Goal: Transaction & Acquisition: Purchase product/service

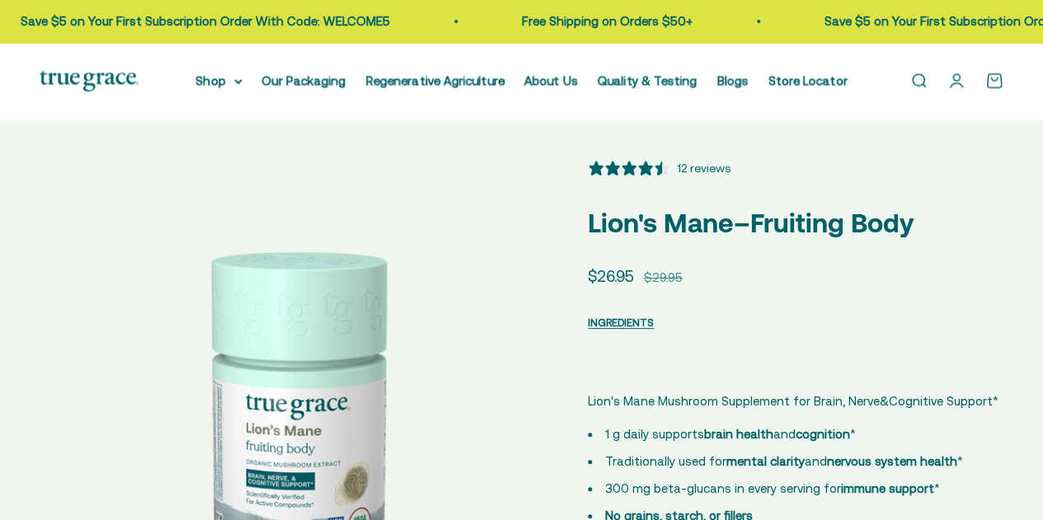
scroll to position [57, 0]
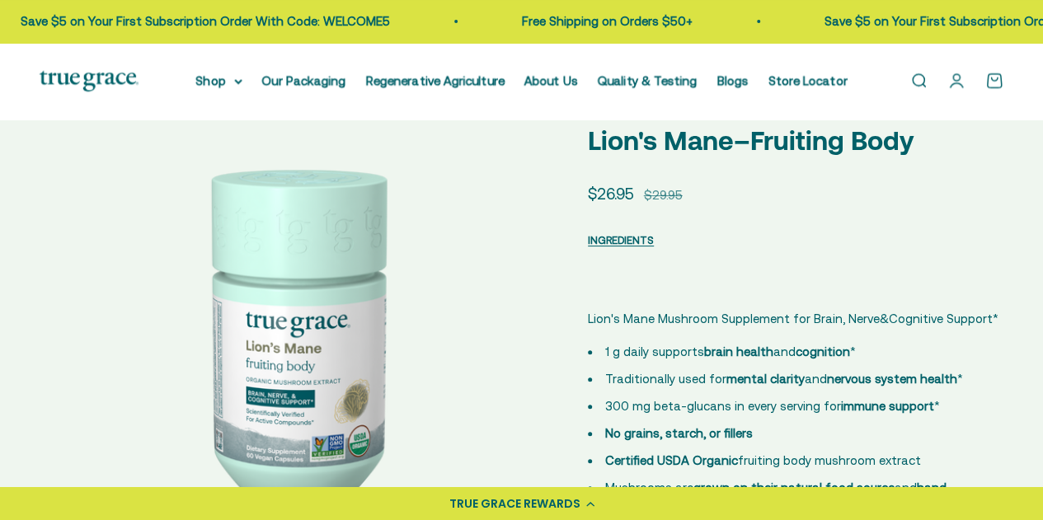
select select "3"
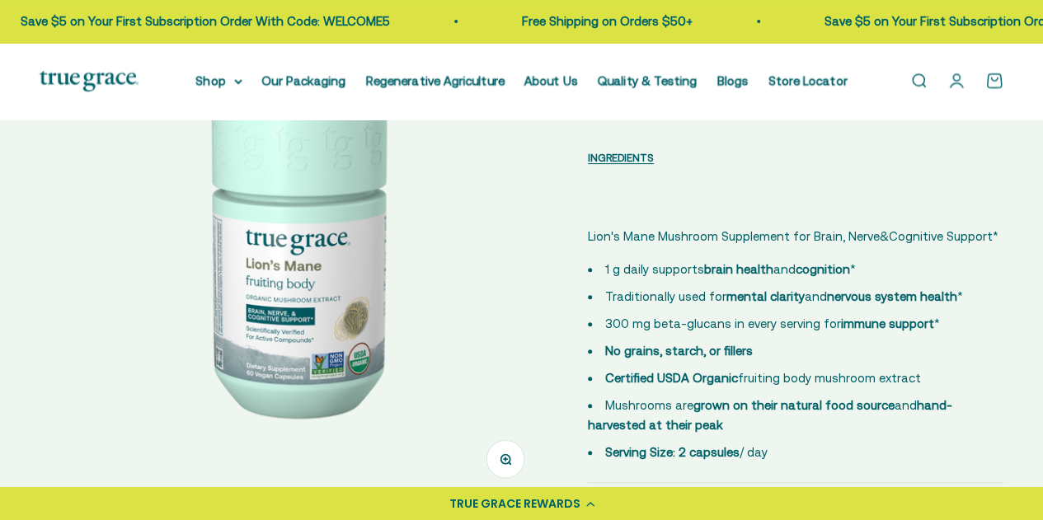
scroll to position [247, 0]
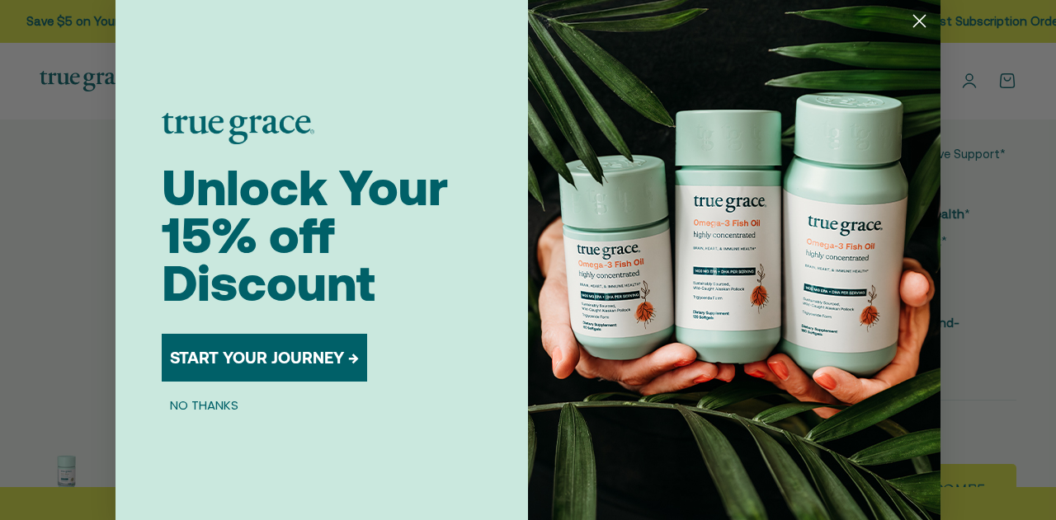
click at [973, 185] on div "Close dialog Unlock Your 15% off Discount START YOUR JOURNEY → NO THANKS Submit" at bounding box center [528, 260] width 1056 height 520
click at [909, 12] on circle "Close dialog" at bounding box center [919, 20] width 27 height 27
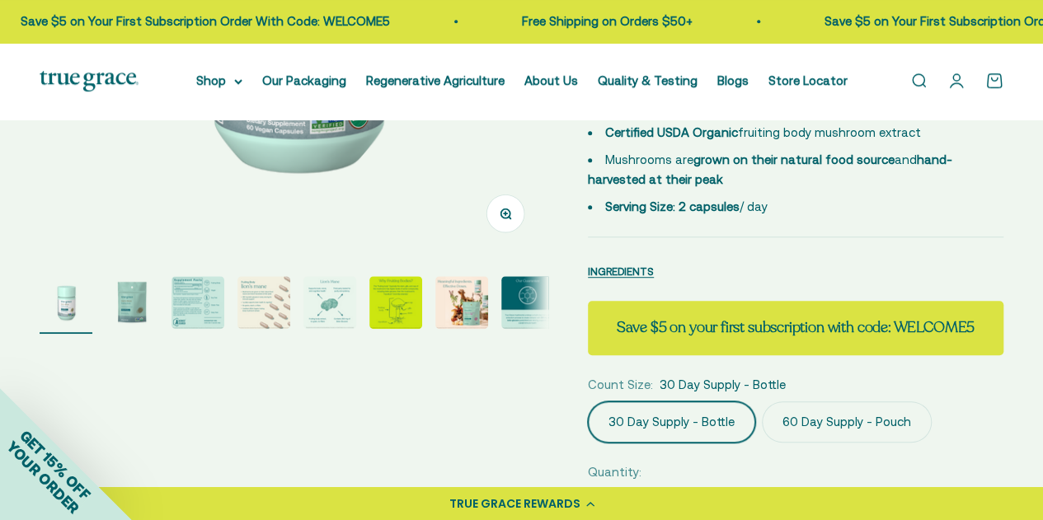
scroll to position [412, 0]
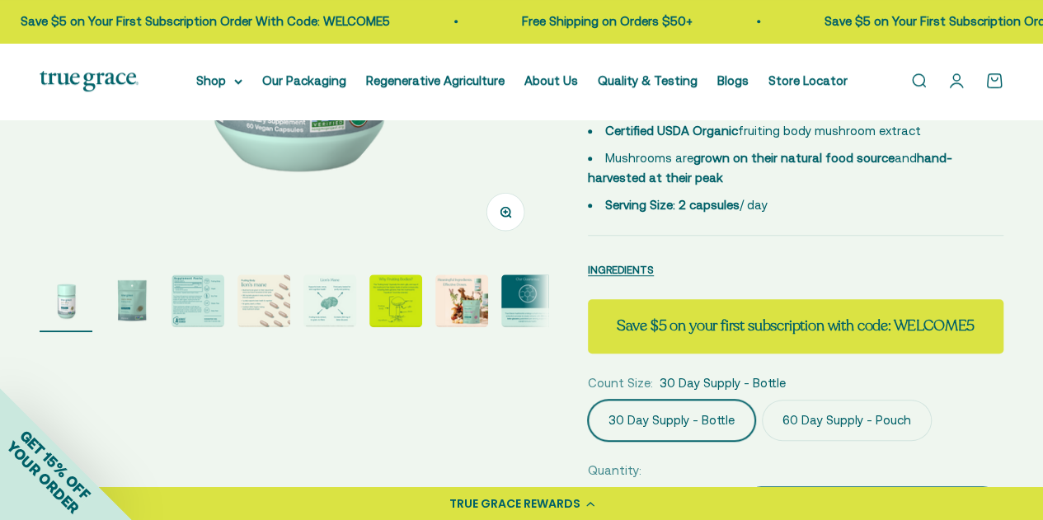
click at [200, 309] on img "Go to item 3" at bounding box center [198, 301] width 53 height 53
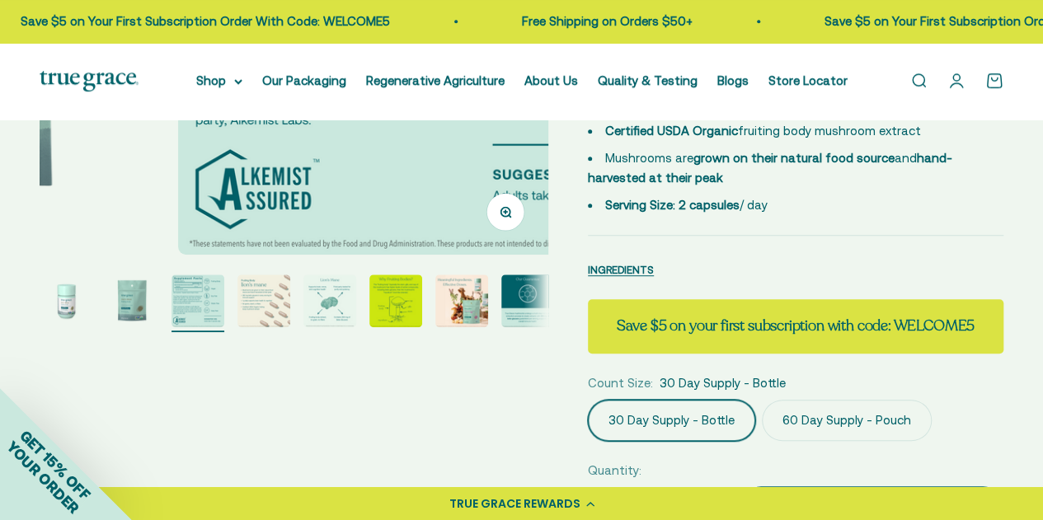
click at [265, 309] on img "Go to item 4" at bounding box center [264, 301] width 53 height 53
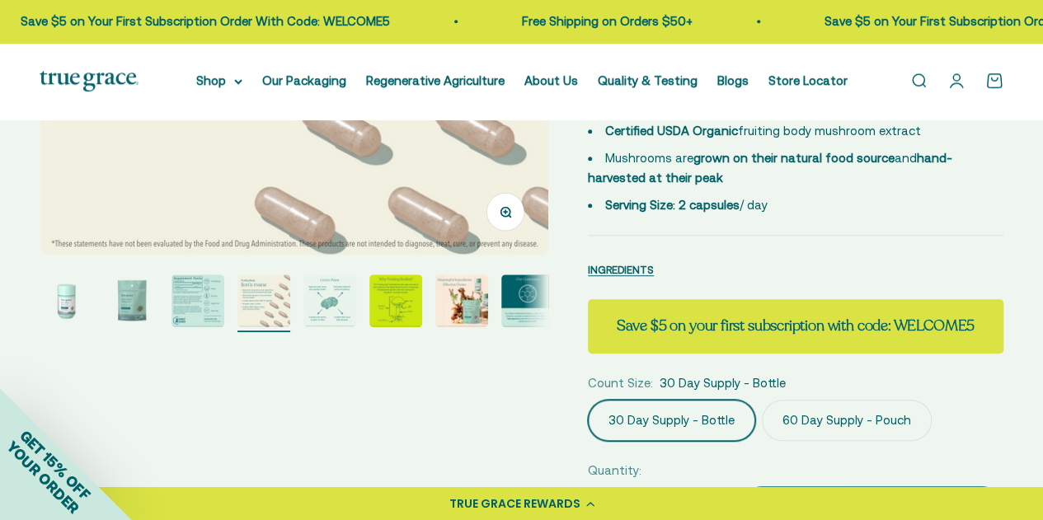
click at [355, 309] on img "Go to item 5" at bounding box center [330, 301] width 53 height 53
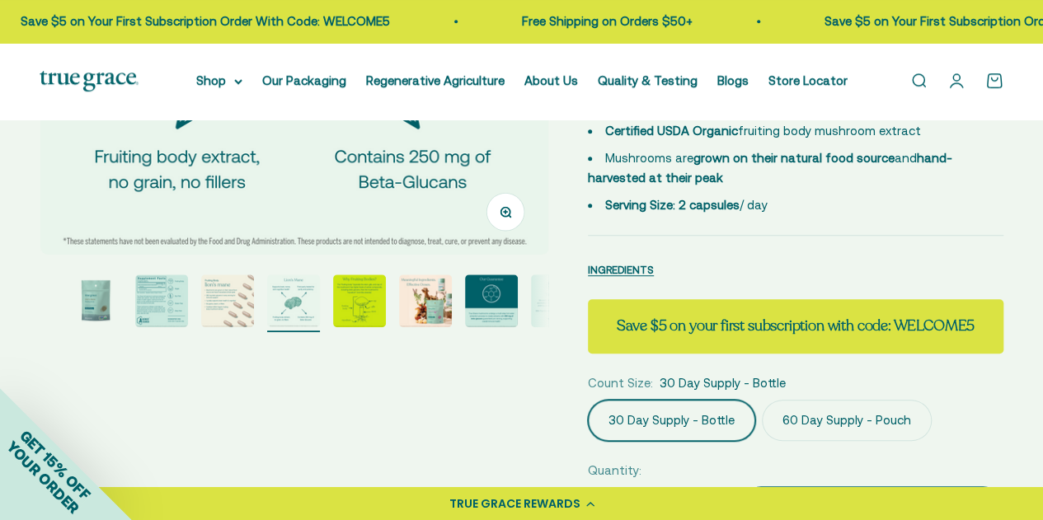
click at [140, 306] on img "Go to item 3" at bounding box center [161, 301] width 53 height 53
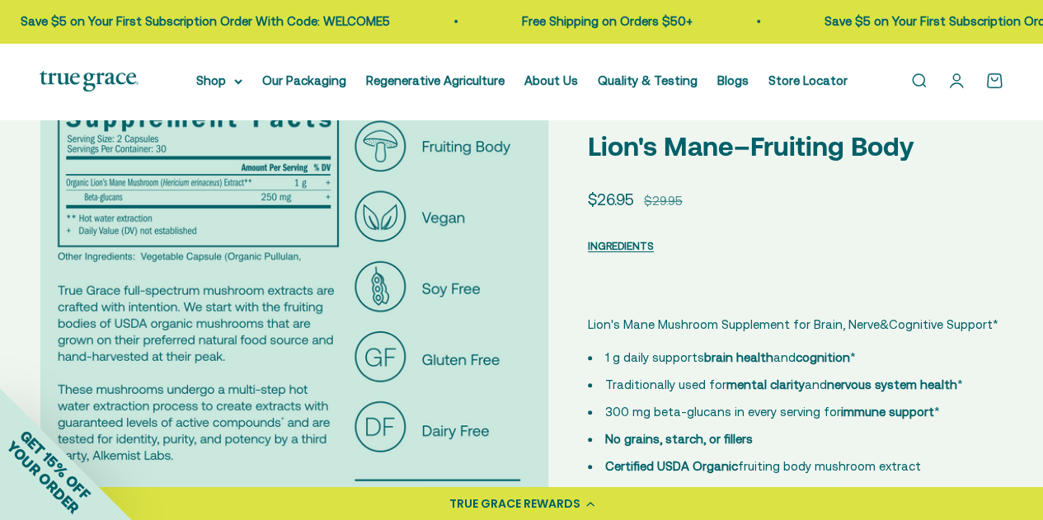
scroll to position [165, 0]
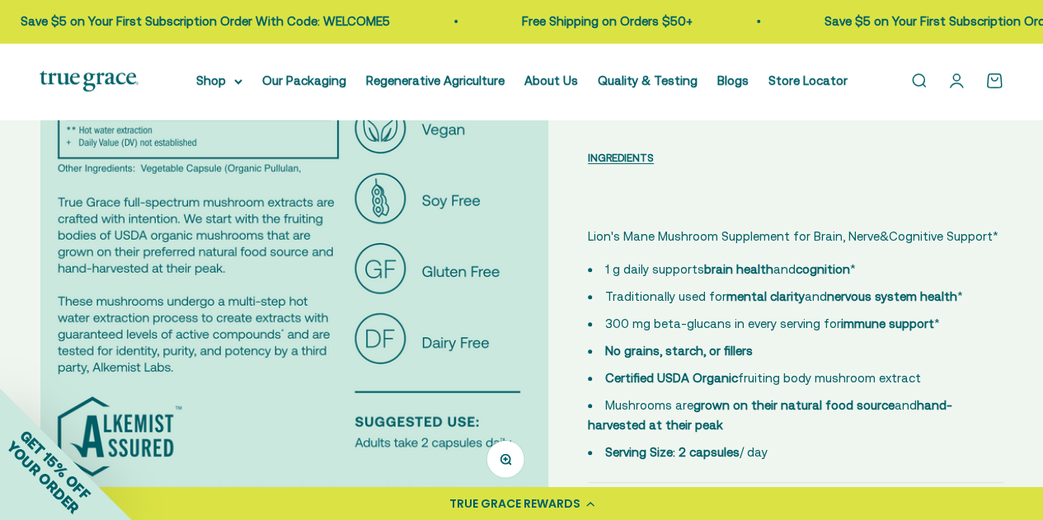
click at [638, 324] on span "300 mg beta-glucans in every serving for immune support *" at bounding box center [772, 324] width 335 height 14
drag, startPoint x: 727, startPoint y: 323, endPoint x: 652, endPoint y: 323, distance: 75.1
click at [652, 323] on span "300 mg beta-glucans in every serving for immune support *" at bounding box center [772, 324] width 335 height 14
copy span "beta-glucans"
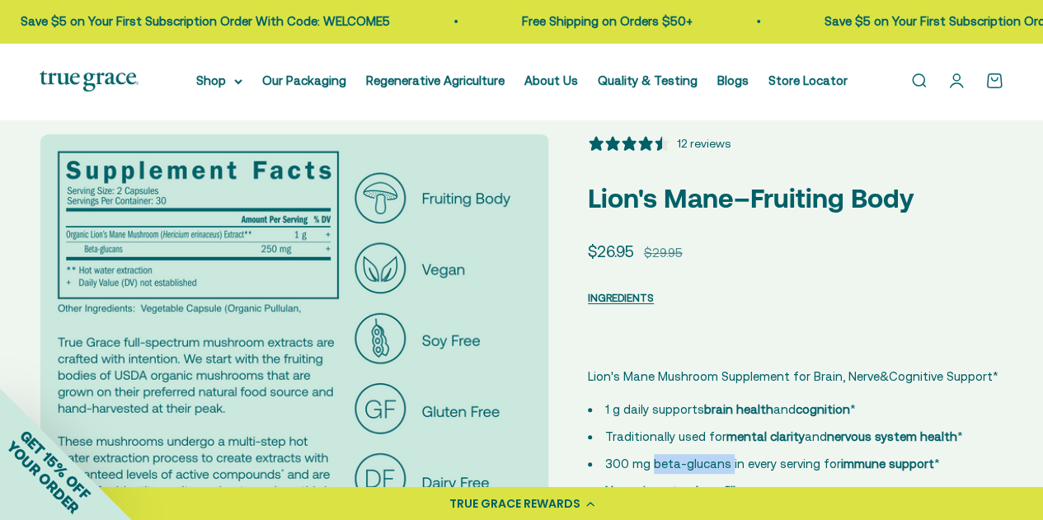
scroll to position [0, 0]
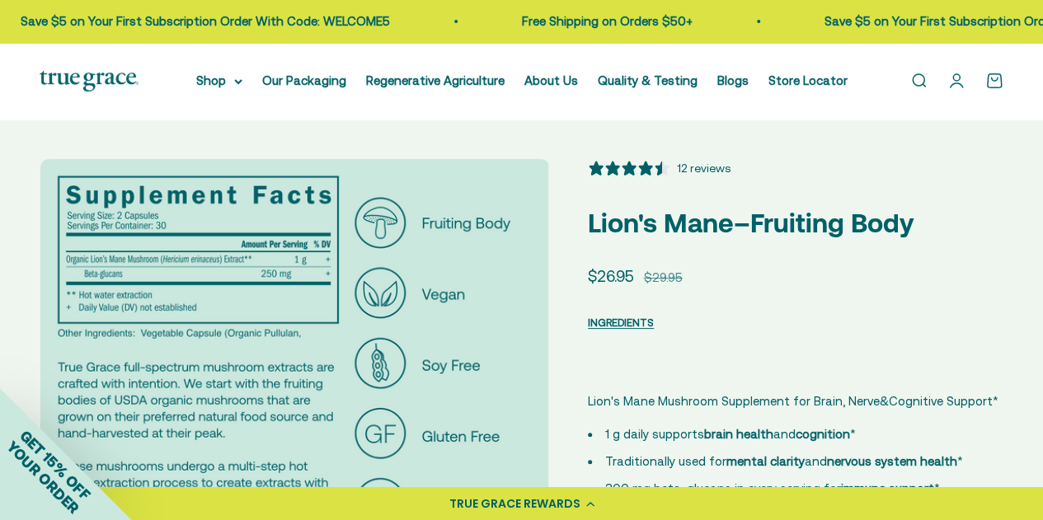
drag, startPoint x: 852, startPoint y: 151, endPoint x: 790, endPoint y: 93, distance: 84.6
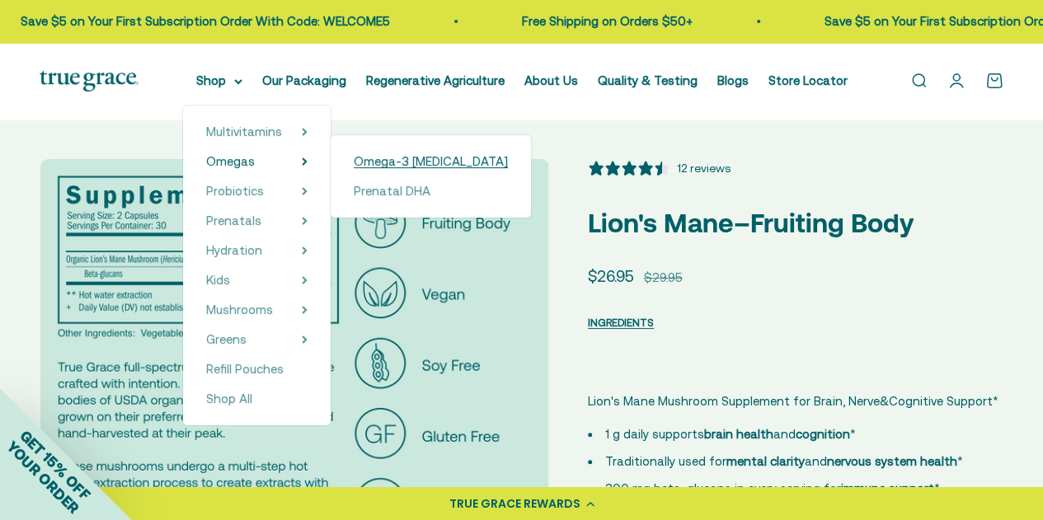
click at [377, 158] on span "Omega-3 [MEDICAL_DATA]" at bounding box center [431, 161] width 154 height 14
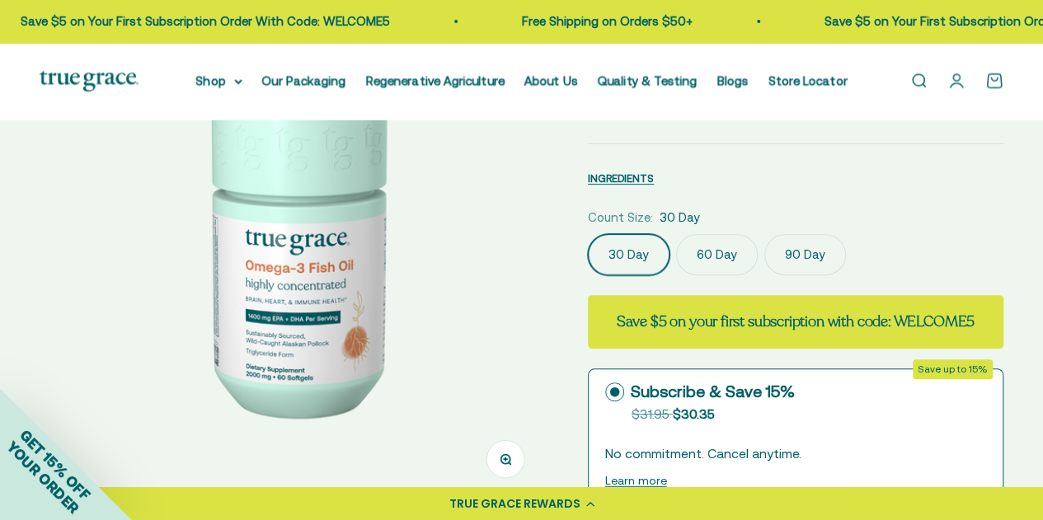
select select "3"
click at [278, 280] on img at bounding box center [294, 248] width 509 height 509
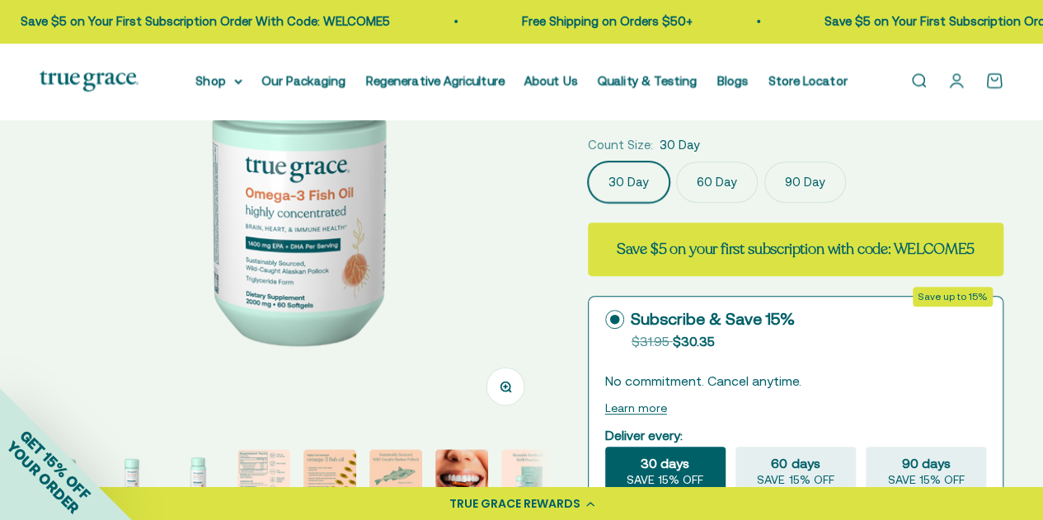
scroll to position [330, 0]
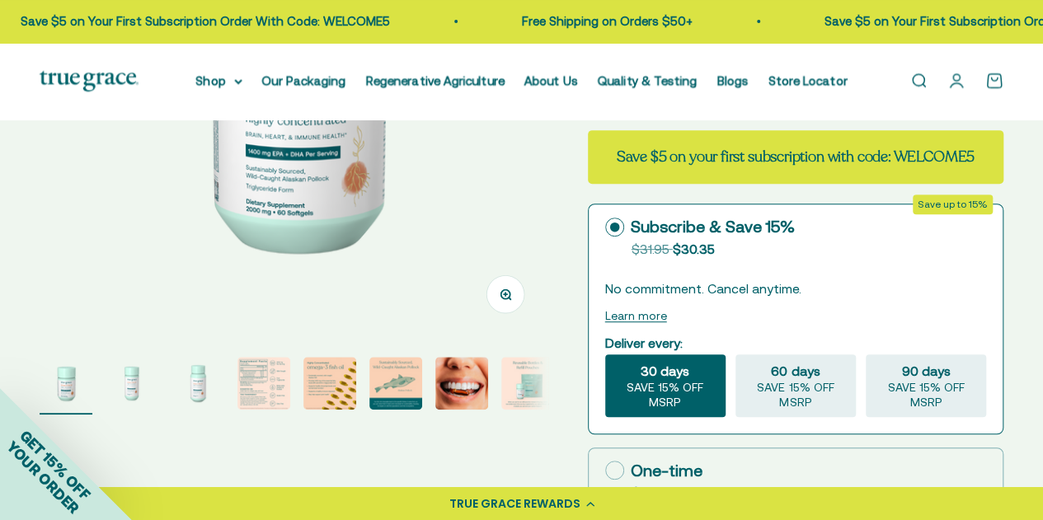
click at [251, 382] on img "Go to item 4" at bounding box center [264, 383] width 53 height 53
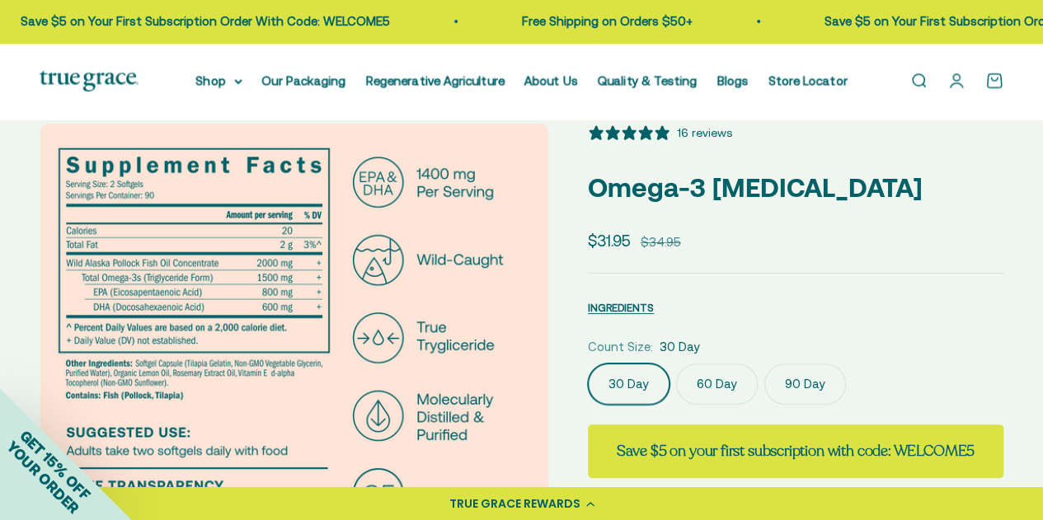
scroll to position [0, 0]
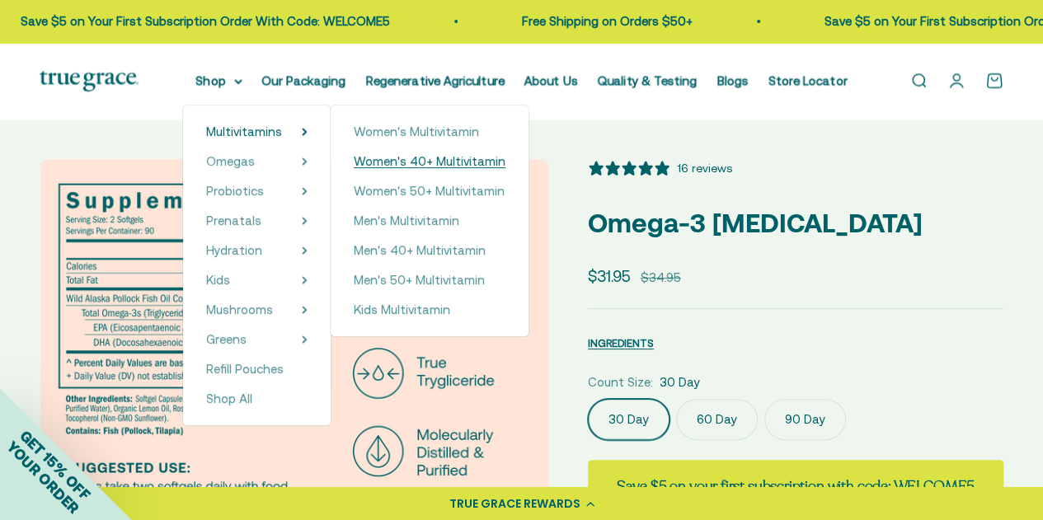
click at [408, 158] on span "Women's 40+ Multivitamin" at bounding box center [430, 161] width 152 height 14
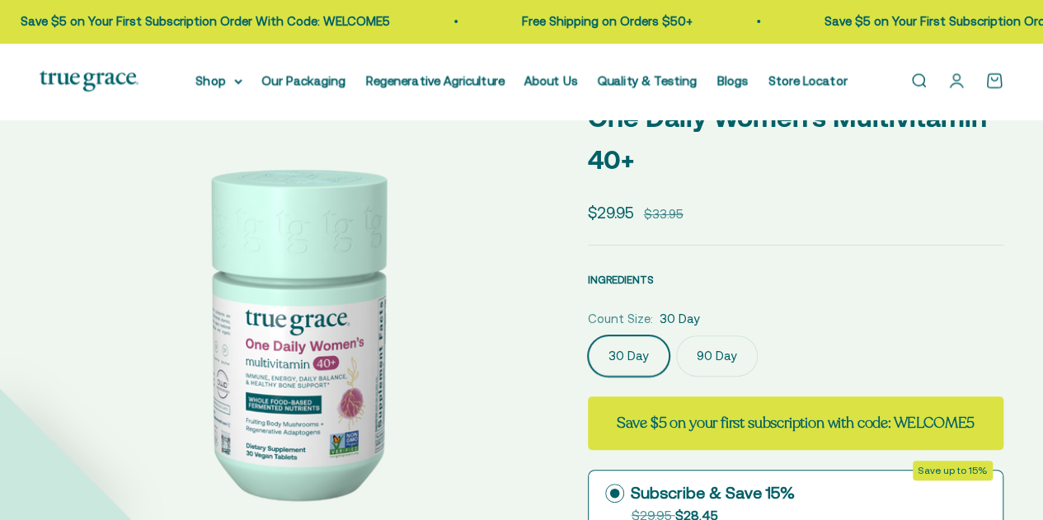
select select "3"
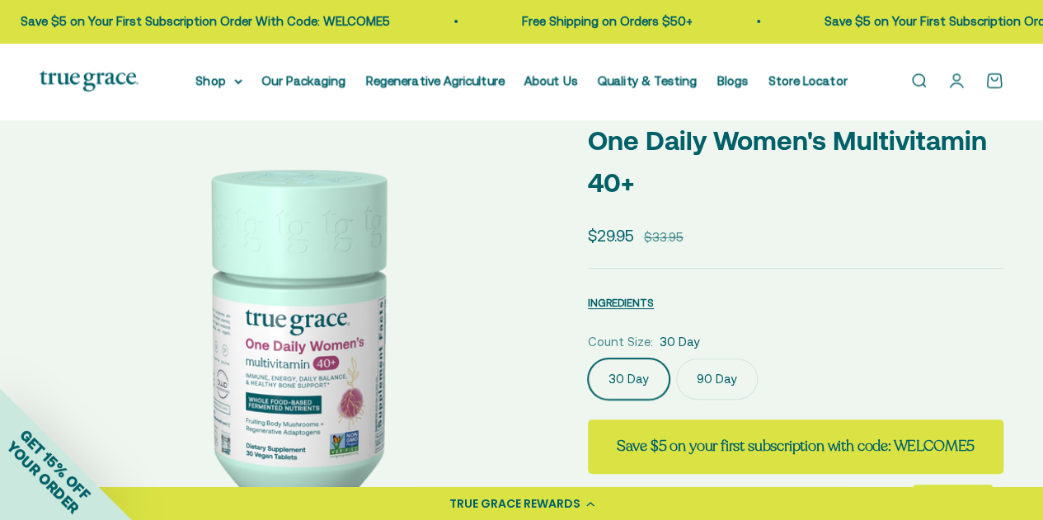
click at [736, 384] on label "90 Day" at bounding box center [717, 379] width 82 height 41
click at [588, 359] on input "90 Day" at bounding box center [587, 358] width 1 height 1
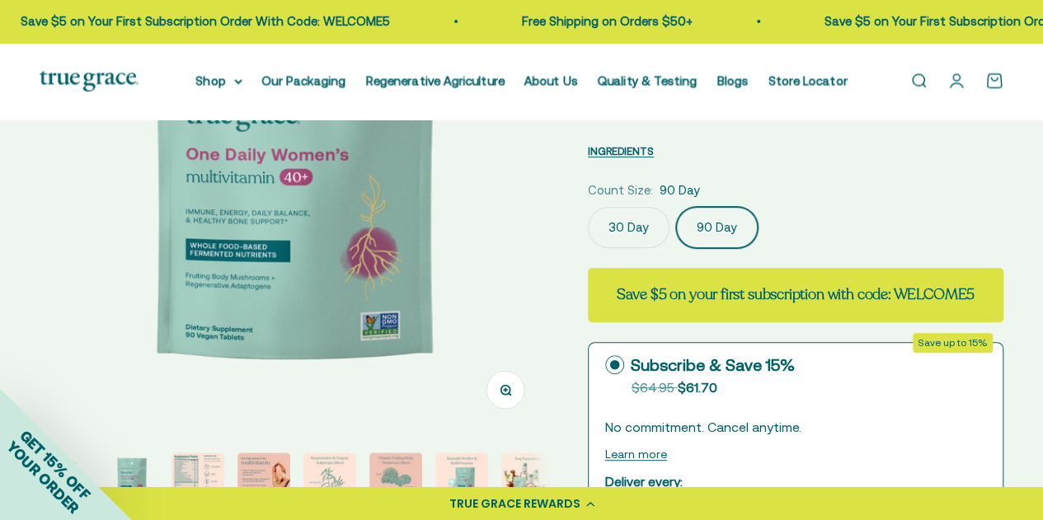
scroll to position [330, 0]
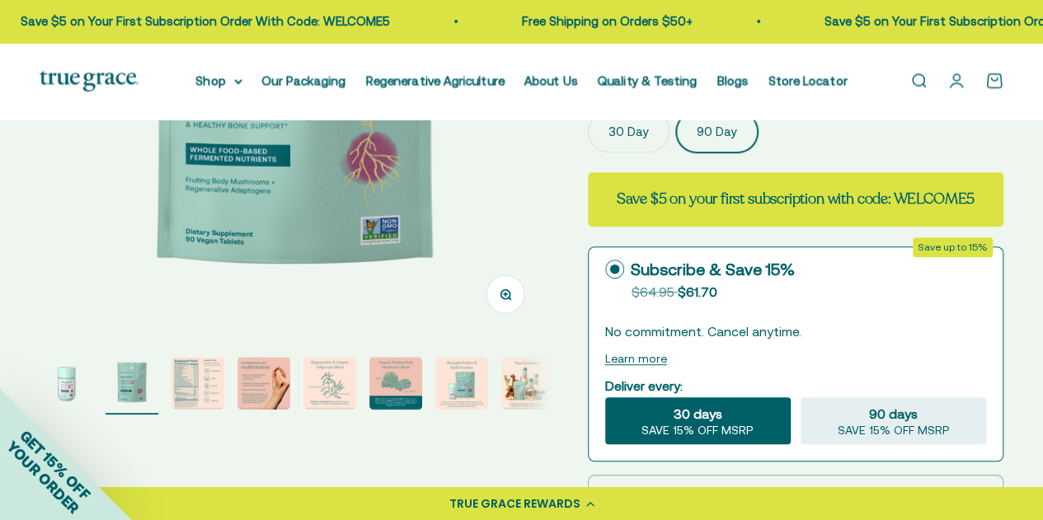
click at [259, 382] on img "Go to item 4" at bounding box center [264, 383] width 53 height 53
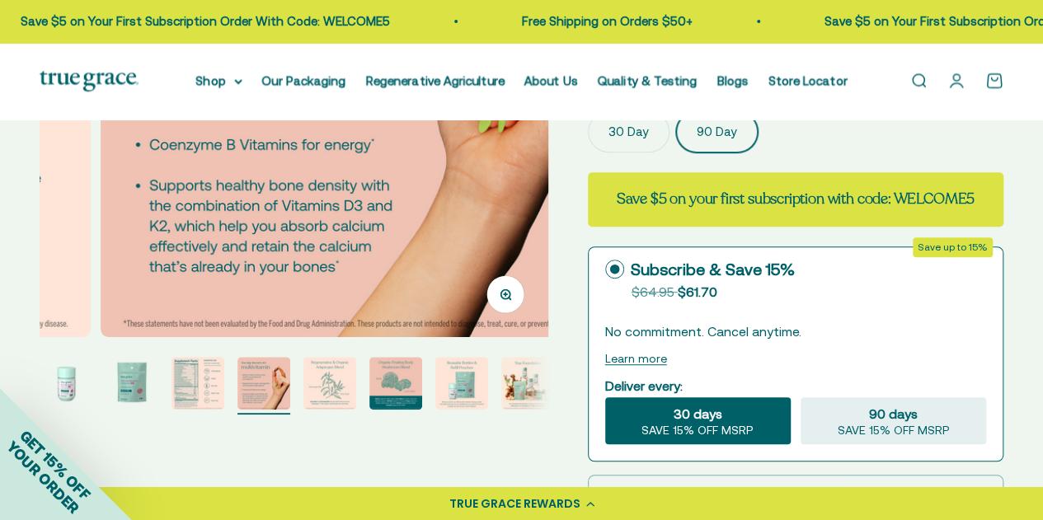
click at [199, 385] on img "Go to item 3" at bounding box center [198, 383] width 53 height 53
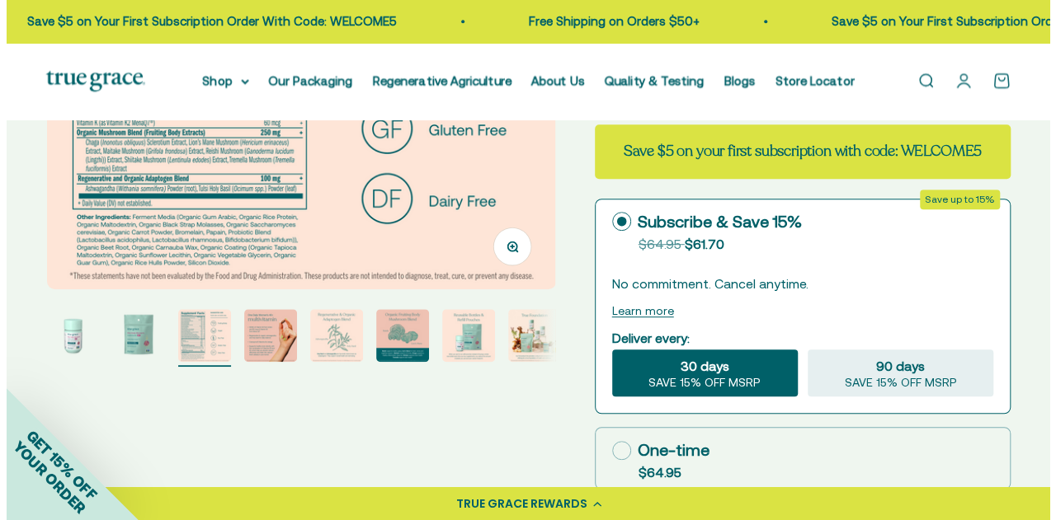
scroll to position [412, 0]
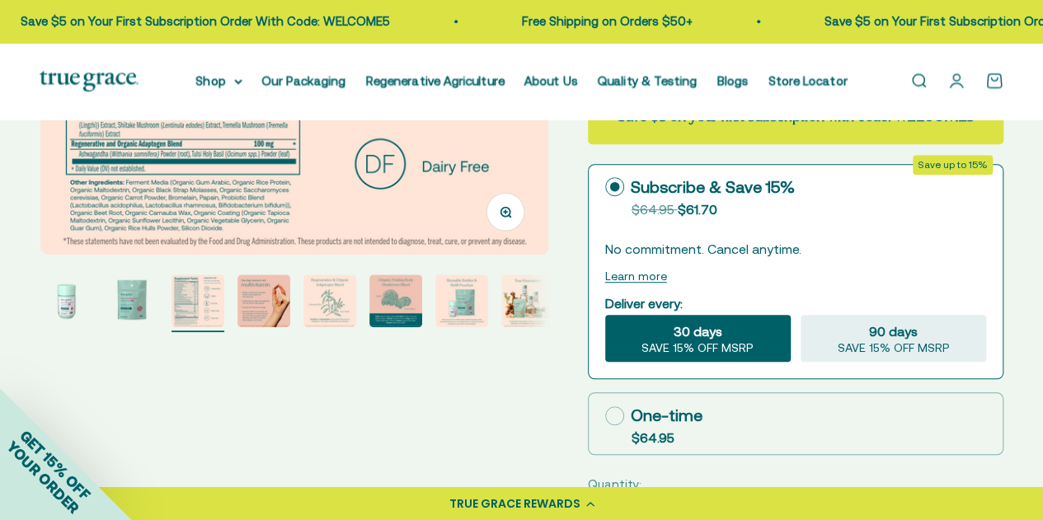
click at [726, 413] on label "One-time $64.95" at bounding box center [796, 423] width 414 height 61
click at [605, 416] on input "One-time $64.95" at bounding box center [605, 416] width 1 height 1
radio input "true"
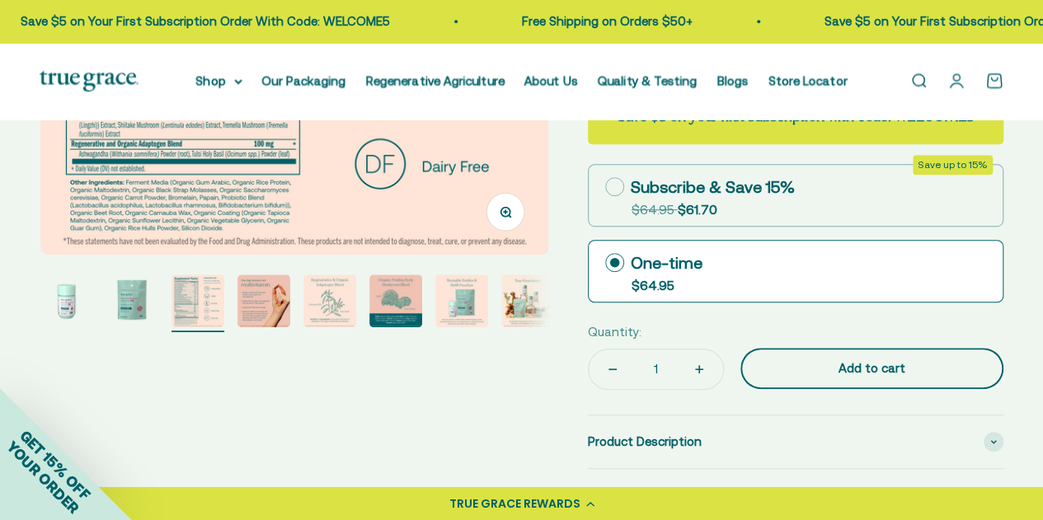
click at [816, 366] on div "Add to cart" at bounding box center [872, 369] width 197 height 20
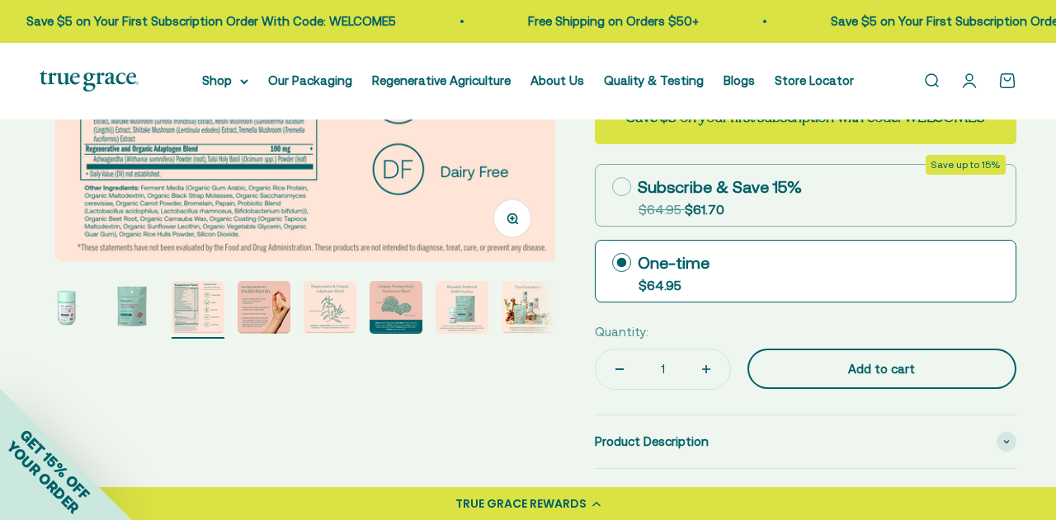
scroll to position [0, 1037]
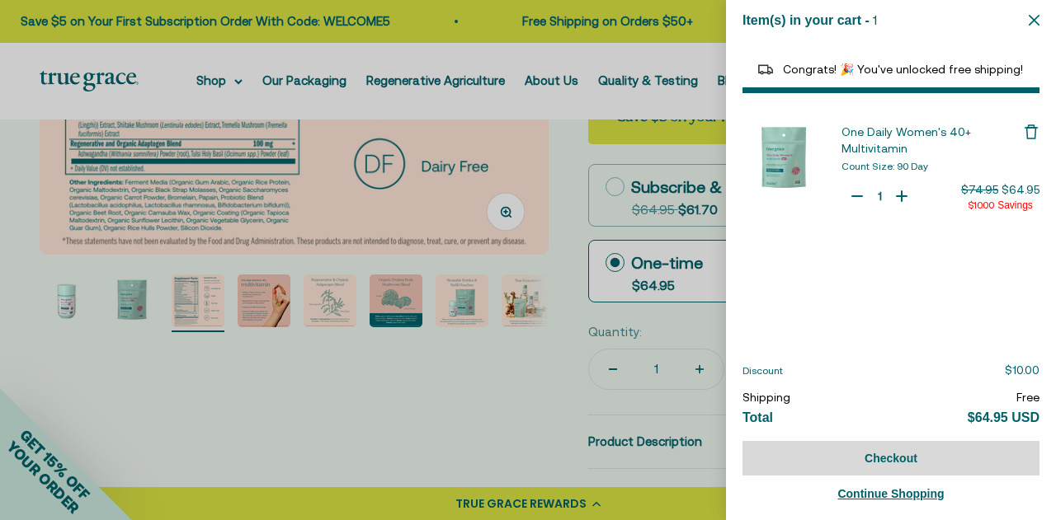
select select "46108681896150"
select select "40055698129088"
